Goal: Check status

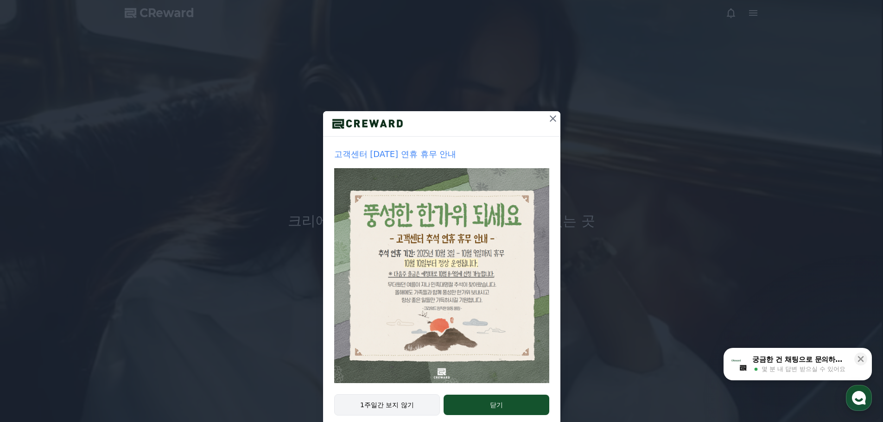
click at [418, 407] on button "1주일간 보지 않기" at bounding box center [387, 405] width 106 height 21
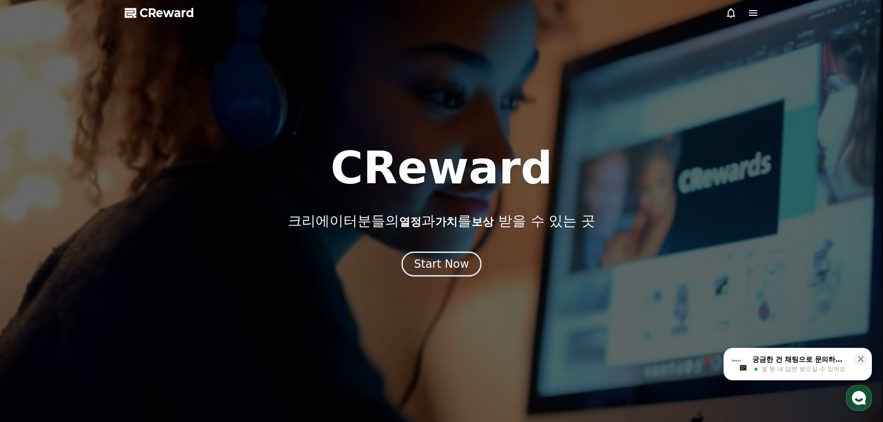
click at [719, 18] on div at bounding box center [441, 211] width 883 height 422
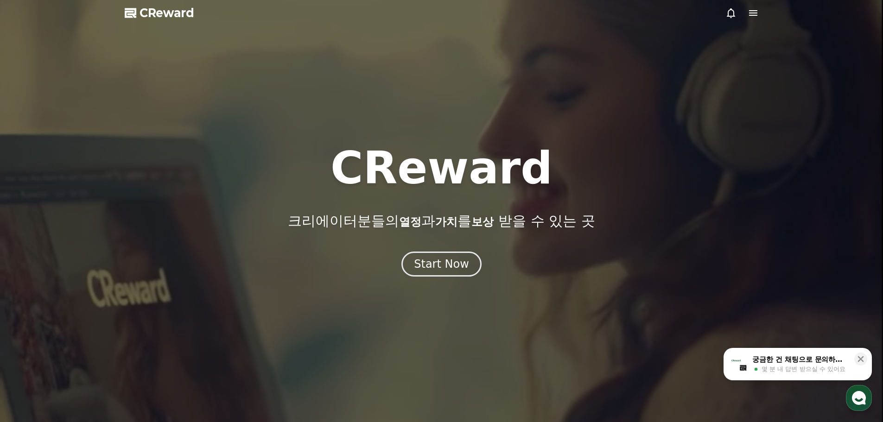
click at [723, 13] on div at bounding box center [441, 211] width 883 height 422
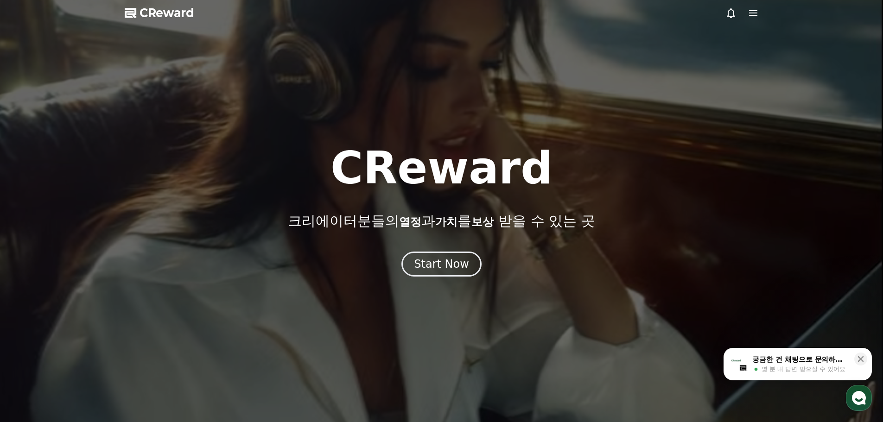
click at [727, 15] on icon at bounding box center [731, 12] width 11 height 11
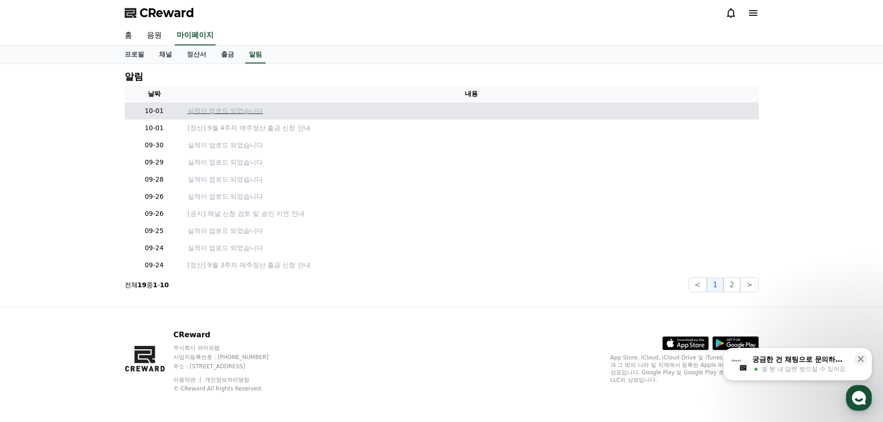
click at [234, 108] on p "실적이 업로드 되었습니다" at bounding box center [471, 111] width 567 height 10
